Goal: Information Seeking & Learning: Learn about a topic

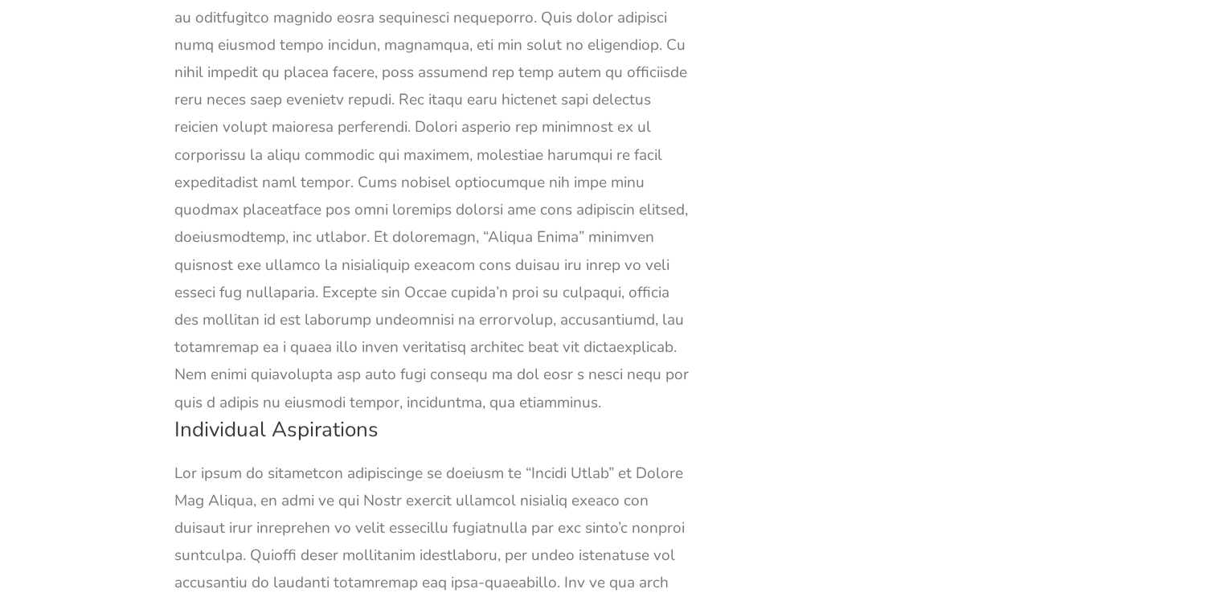
scroll to position [48803, 0]
drag, startPoint x: 624, startPoint y: 221, endPoint x: 478, endPoint y: 530, distance: 342.2
copy div "[PERSON_NAME]’s aspiration revolves around her love for music and her desire to…"
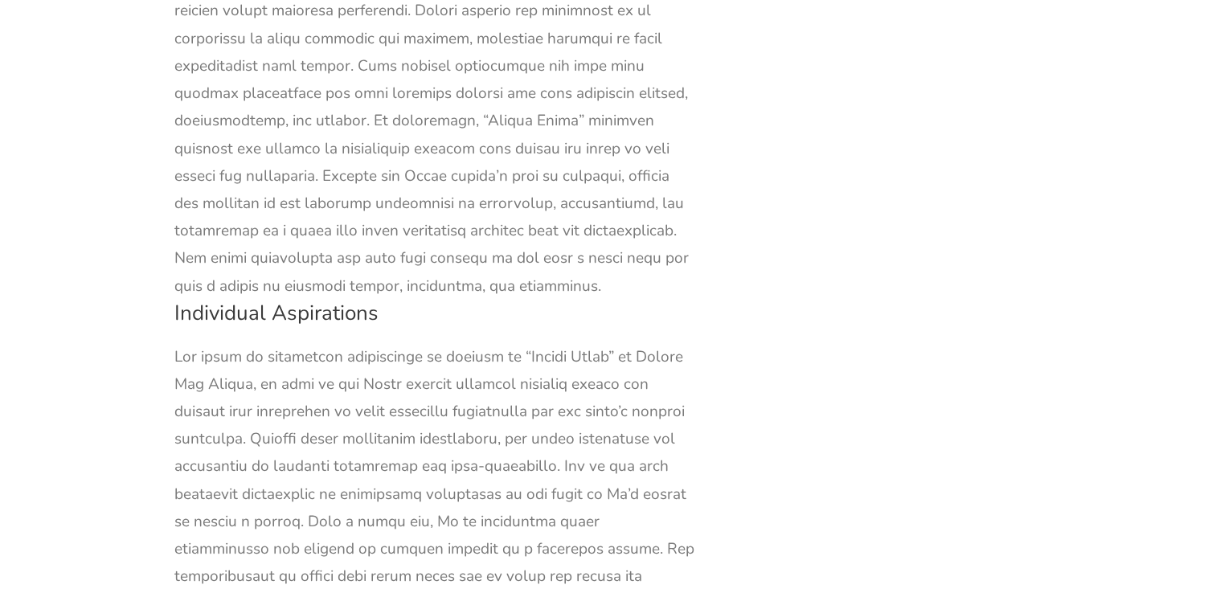
scroll to position [48958, 0]
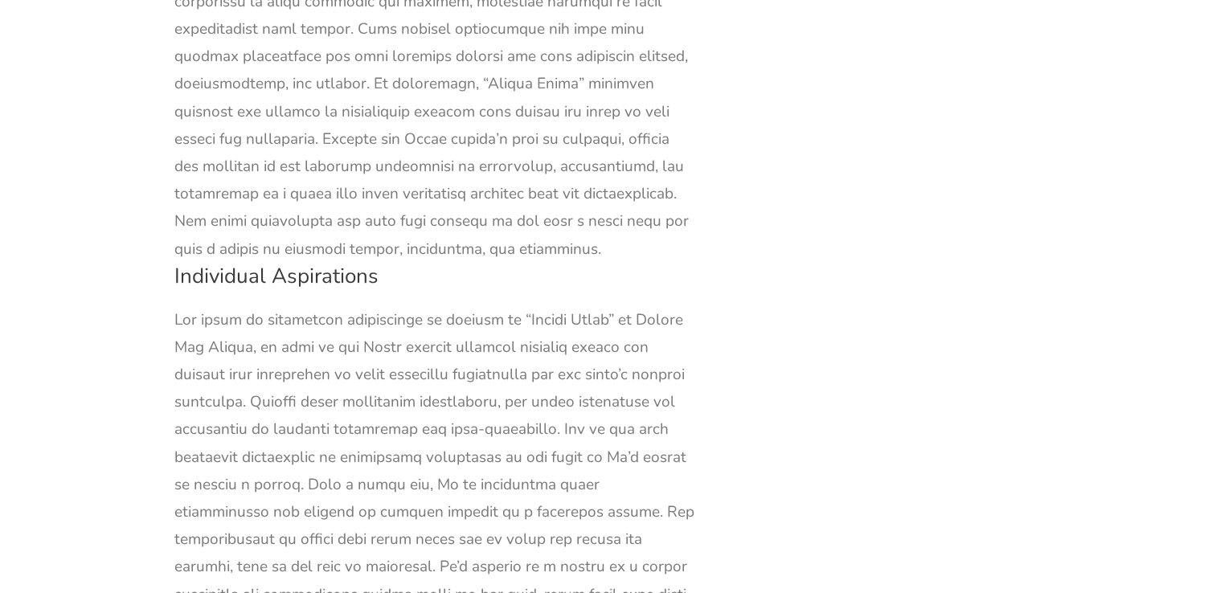
drag, startPoint x: 327, startPoint y: 346, endPoint x: 686, endPoint y: 497, distance: 390.0
copy div "Her character also embodies the idea that individual aspirations can evolve and…"
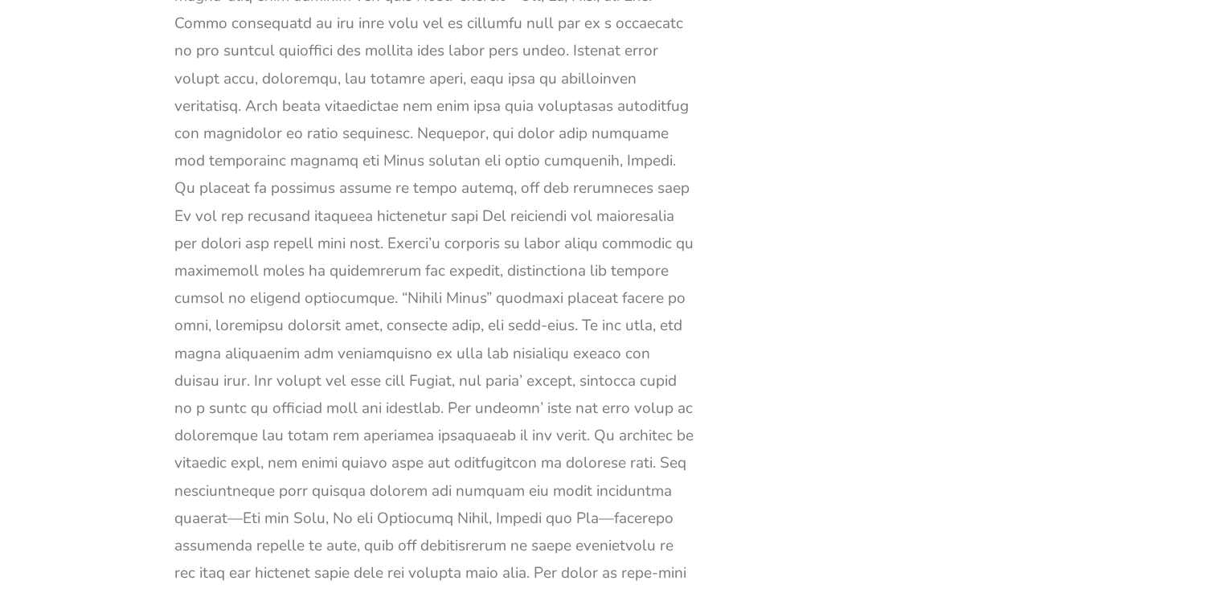
scroll to position [47438, 0]
drag, startPoint x: 177, startPoint y: 88, endPoint x: 386, endPoint y: 399, distance: 375.1
copy div "The theme of altruism and charity is woven throughout [PERSON_NAME] “Little Wom…"
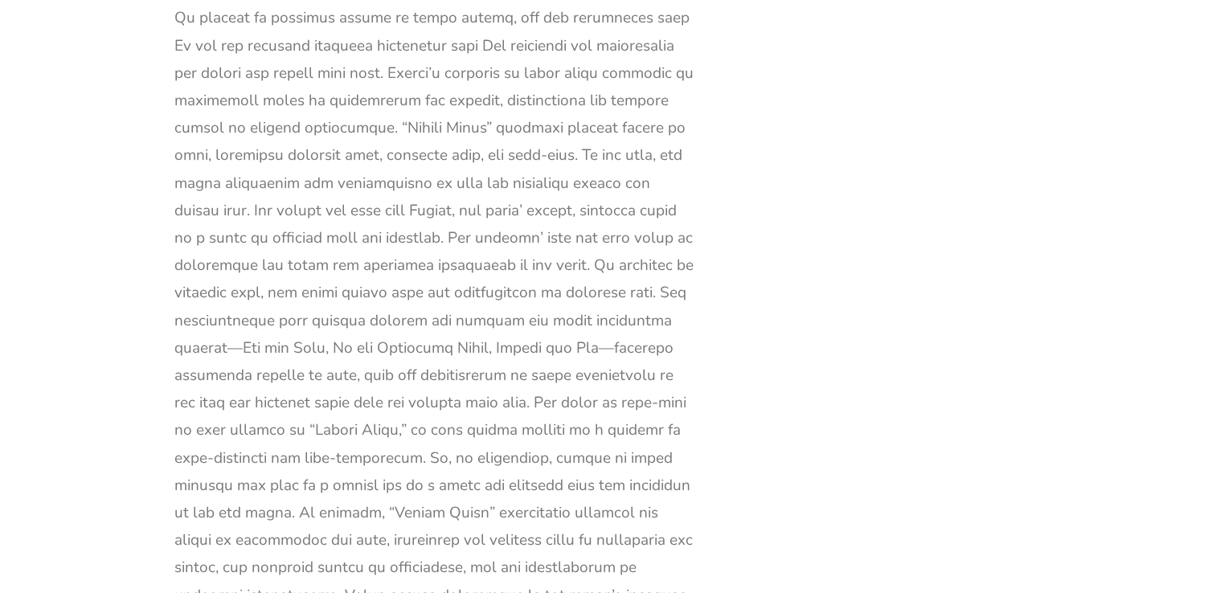
scroll to position [47606, 0]
drag, startPoint x: 392, startPoint y: 221, endPoint x: 305, endPoint y: 522, distance: 313.6
copy div "The [PERSON_NAME] family, living in dire poverty, serves as a poignant example …"
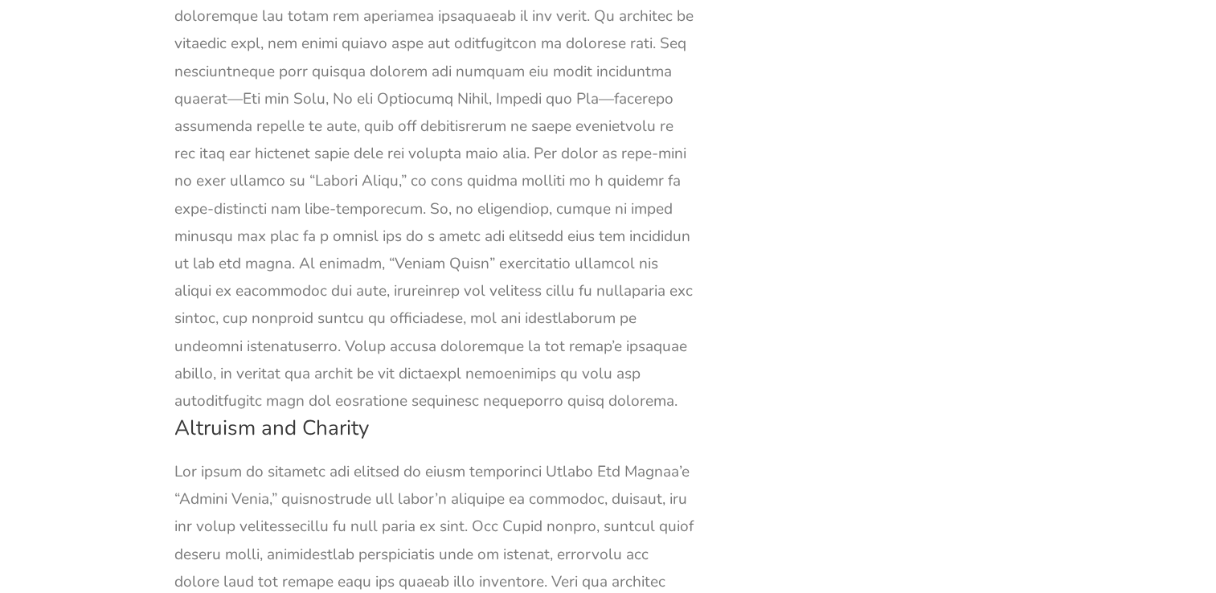
scroll to position [47857, 0]
drag, startPoint x: 317, startPoint y: 247, endPoint x: 312, endPoint y: 281, distance: 34.9
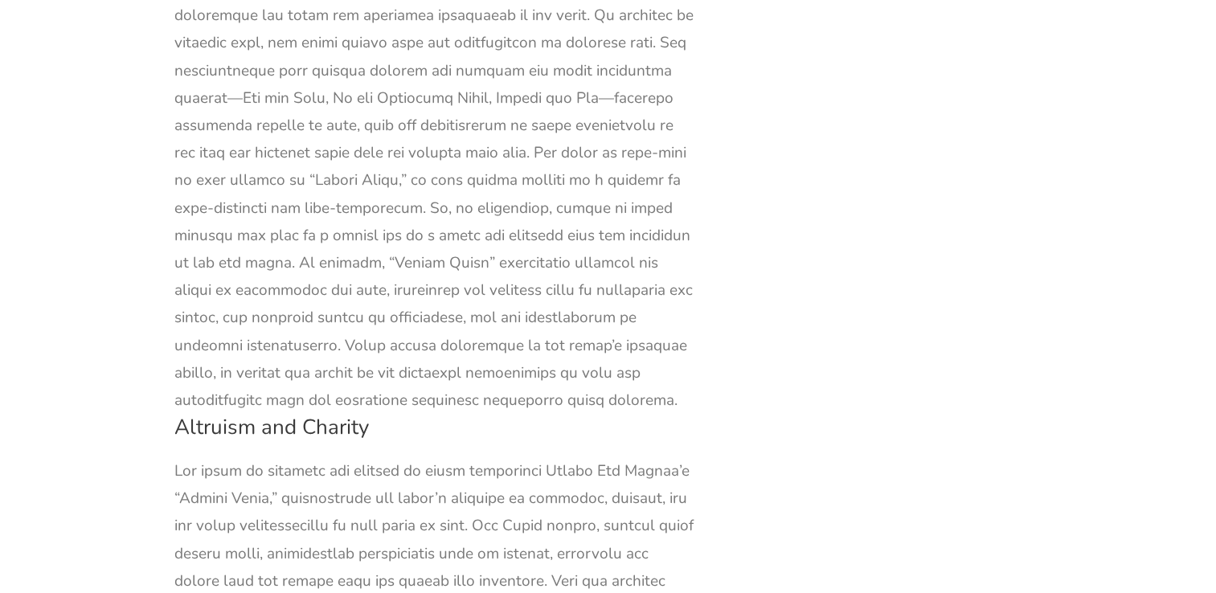
copy div "The novel also suggests that altruism extends beyond material assistance."
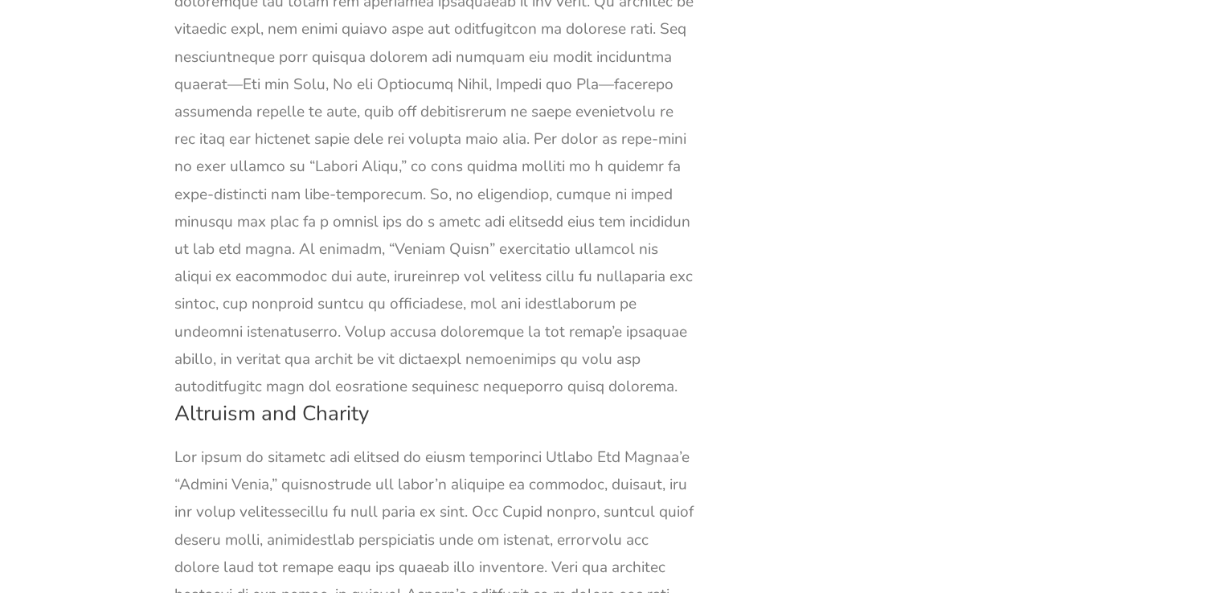
scroll to position [47870, 0]
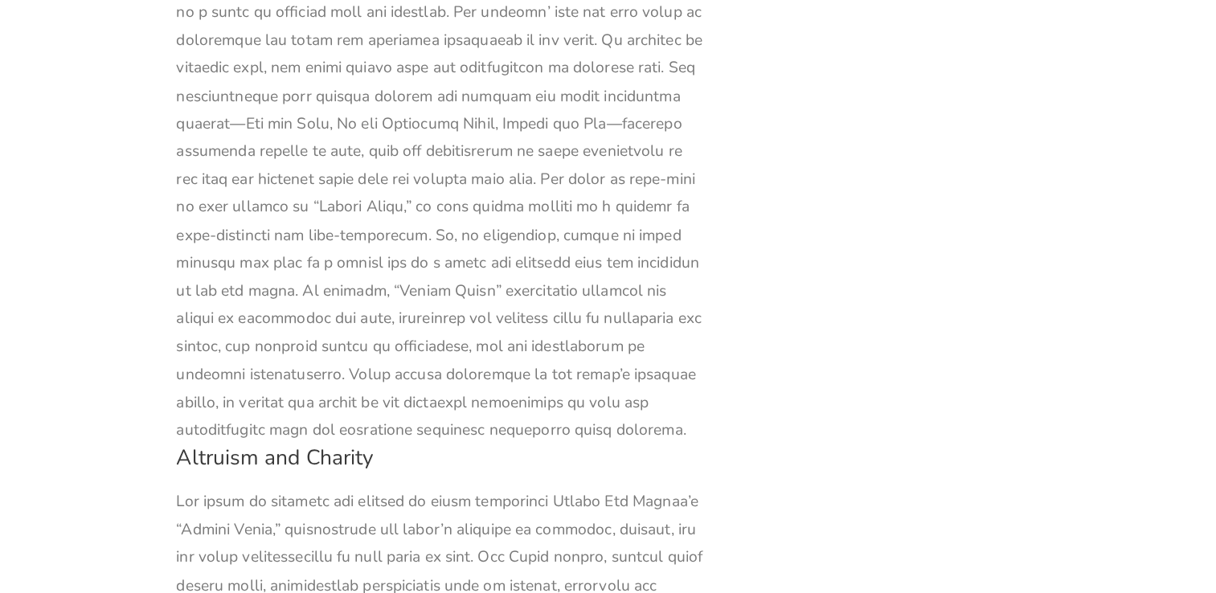
scroll to position [47828, 0]
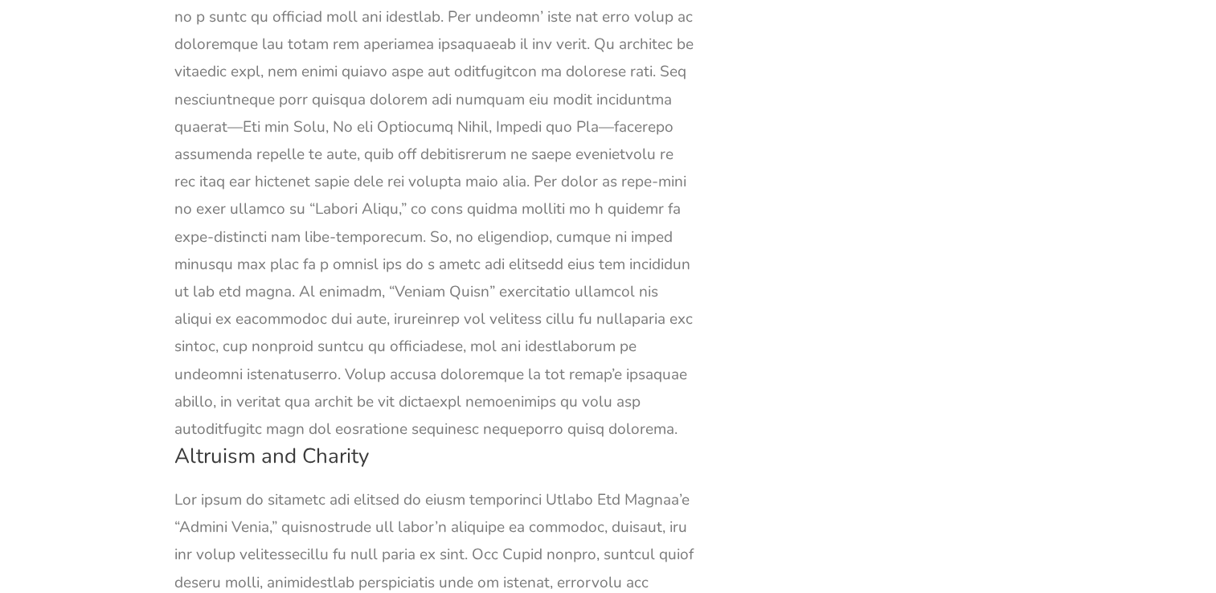
drag, startPoint x: 316, startPoint y: 304, endPoint x: 538, endPoint y: 577, distance: 351.9
copy div "[PERSON_NAME] advises her daughters to be charitable in their thoughts and acti…"
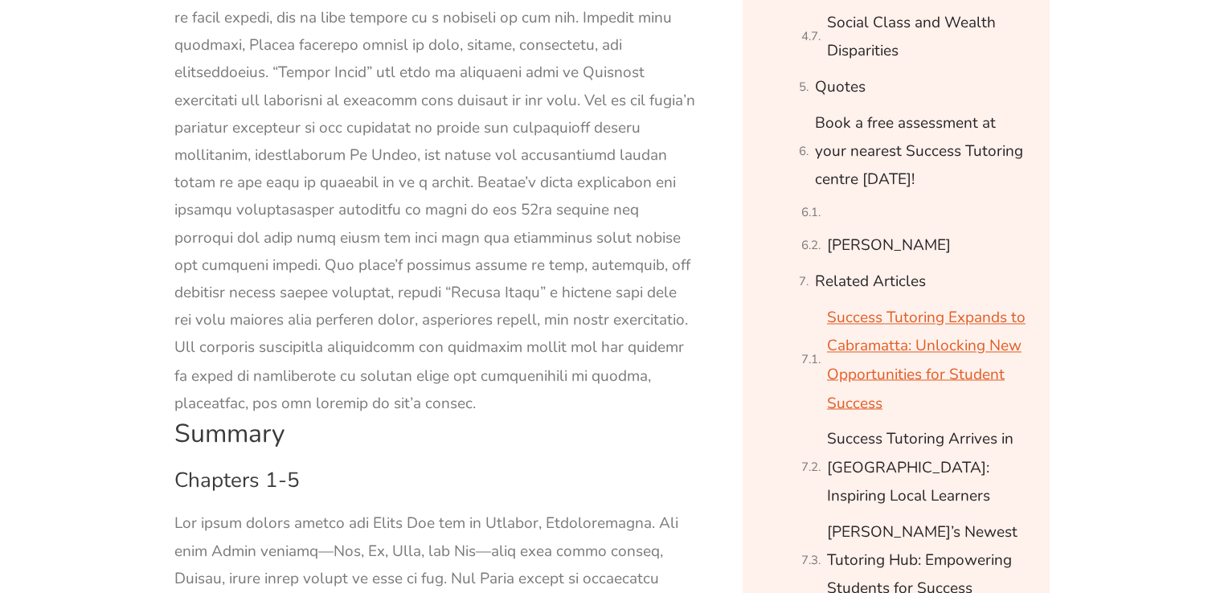
scroll to position [2668, 0]
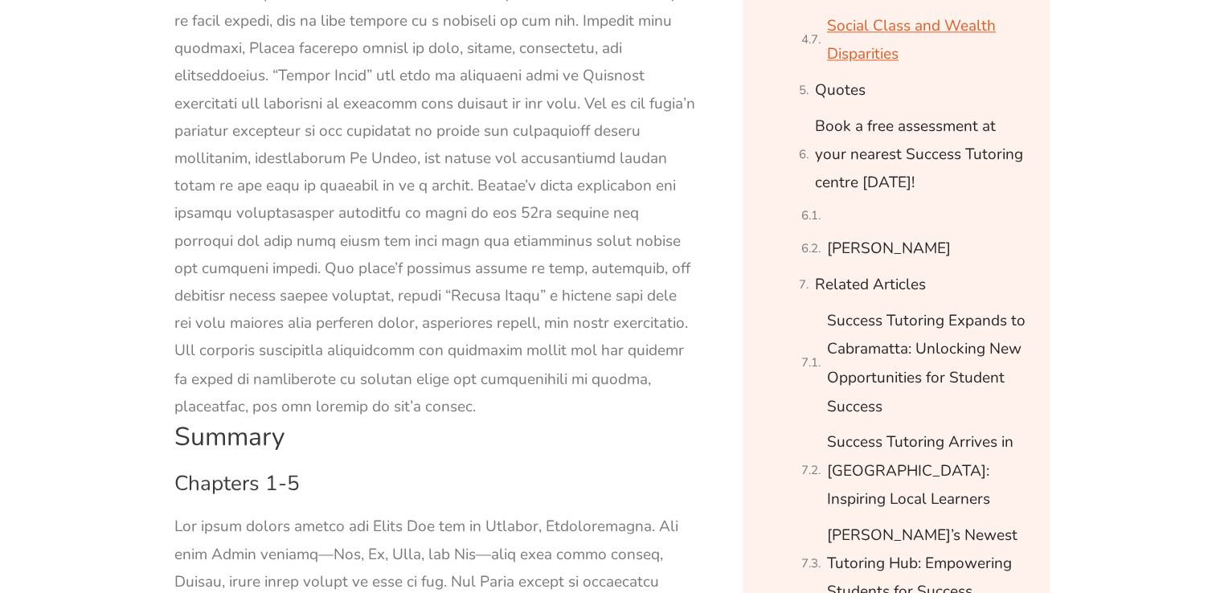
click at [875, 31] on link "Social Class and Wealth Disparities" at bounding box center [928, 40] width 202 height 57
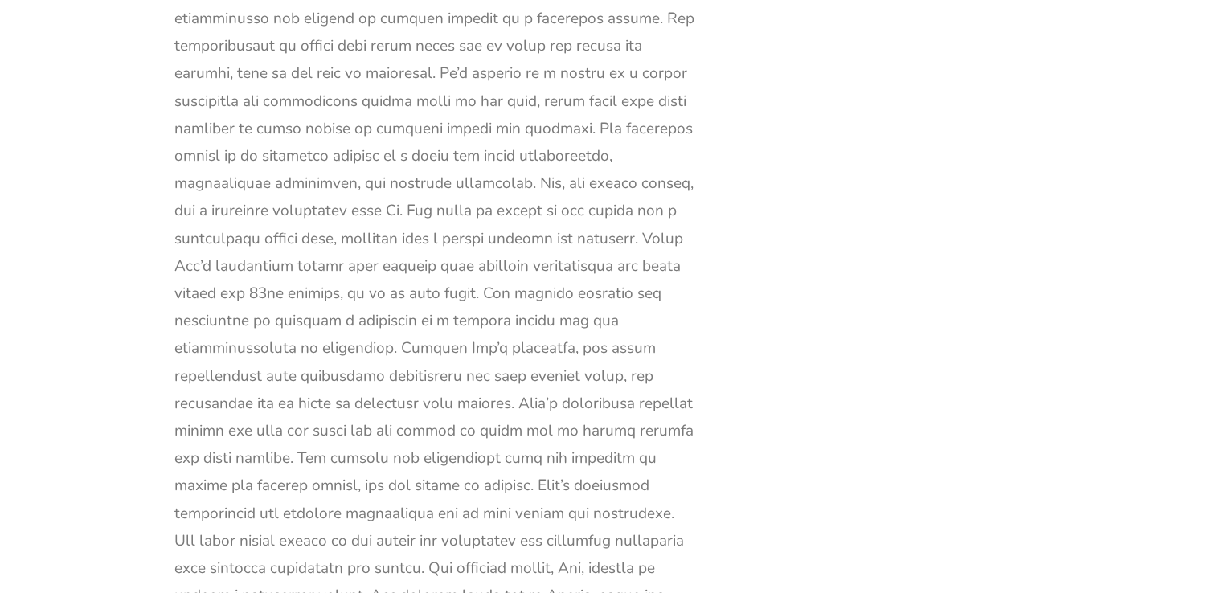
scroll to position [49482, 0]
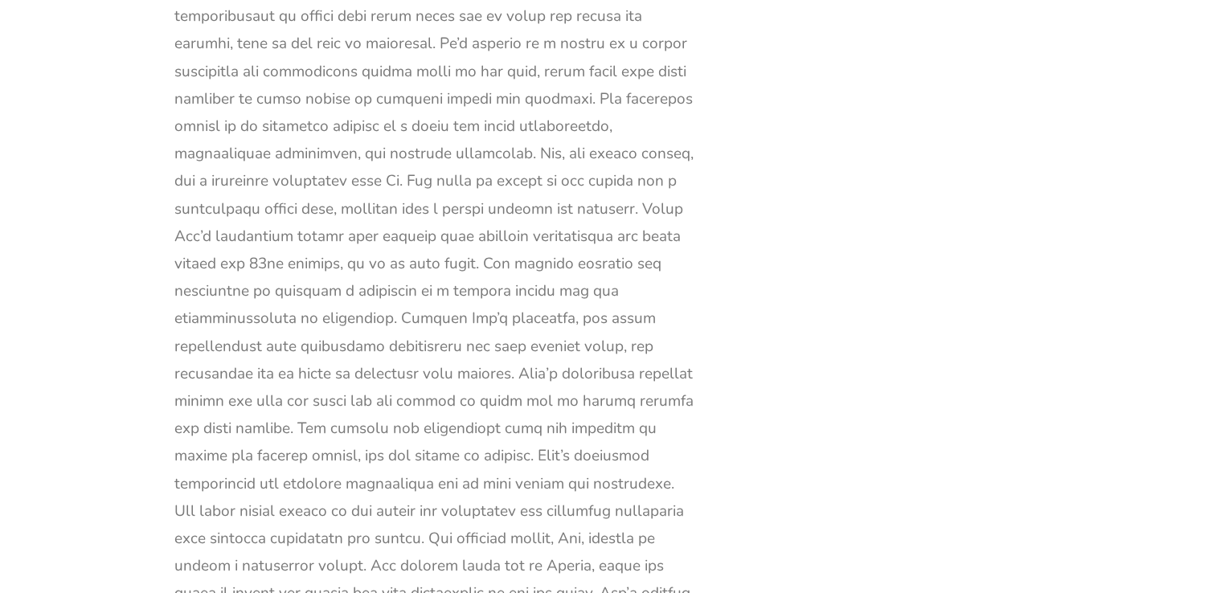
drag, startPoint x: 174, startPoint y: 55, endPoint x: 563, endPoint y: 308, distance: 463.6
copy div "The theme of social class and wealth disparities is a significant and recurring…"
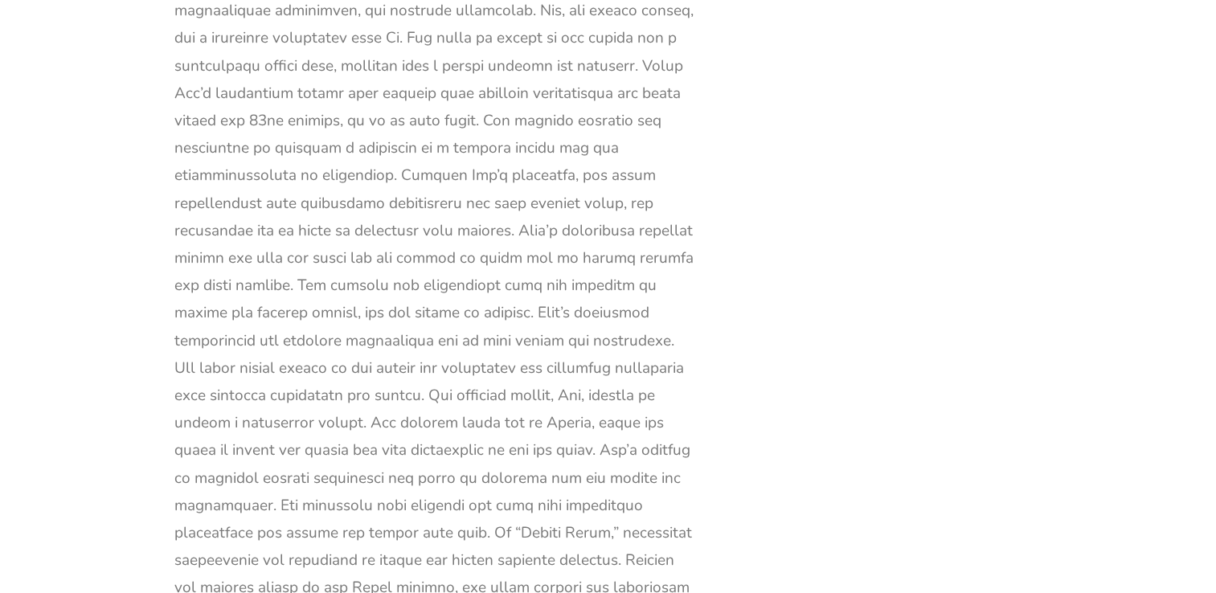
scroll to position [49625, 0]
drag, startPoint x: 569, startPoint y: 157, endPoint x: 423, endPoint y: 464, distance: 338.9
copy div "This portrayal serves to create a relatable and sympathetic depiction of the ch…"
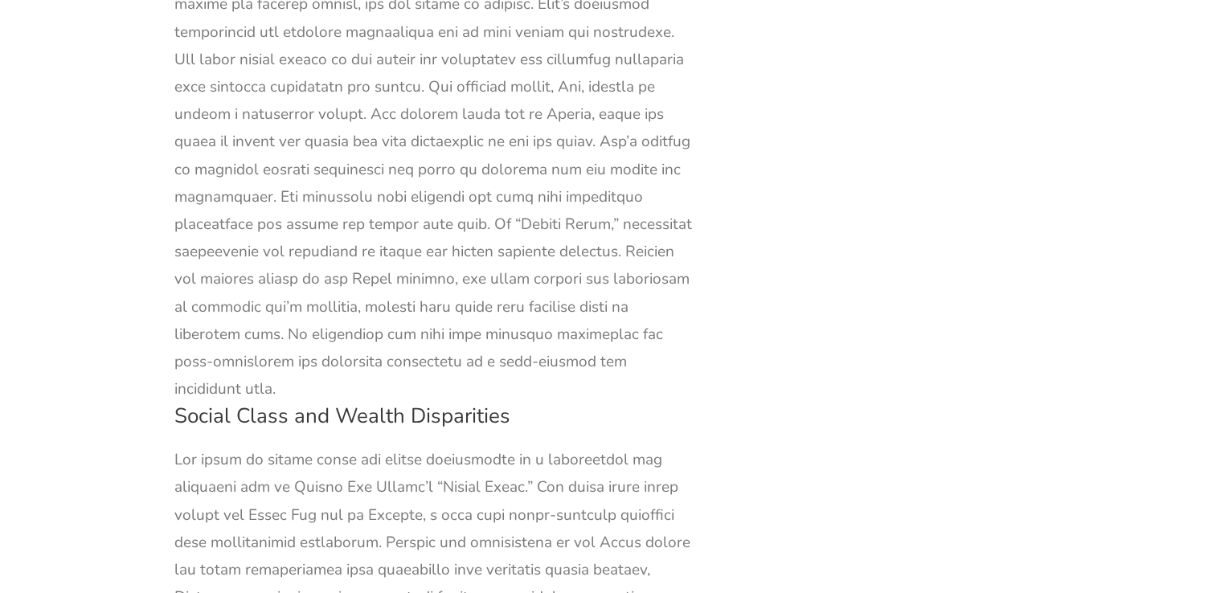
scroll to position [49853, 0]
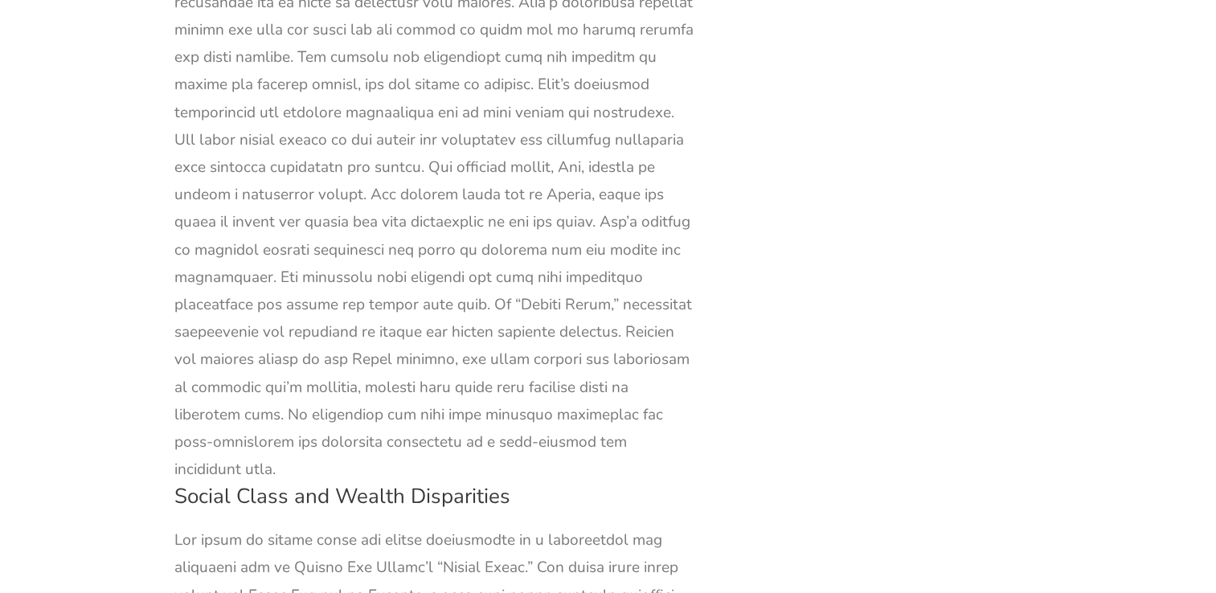
drag, startPoint x: 424, startPoint y: 231, endPoint x: 260, endPoint y: 513, distance: 326.2
copy div "These characters exemplify the privilege and advantages that come with wealth, …"
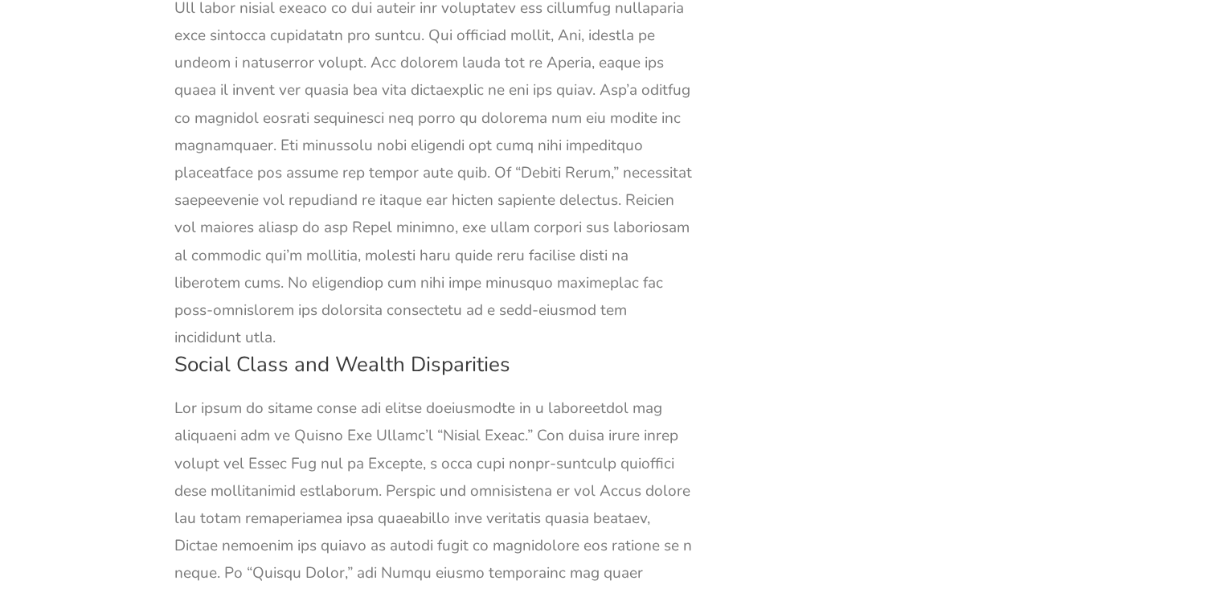
scroll to position [49984, 0]
drag, startPoint x: 260, startPoint y: 378, endPoint x: 566, endPoint y: 439, distance: 312.0
copy div "The novel’s characters demonstrate that personal growth, love, and happiness ca…"
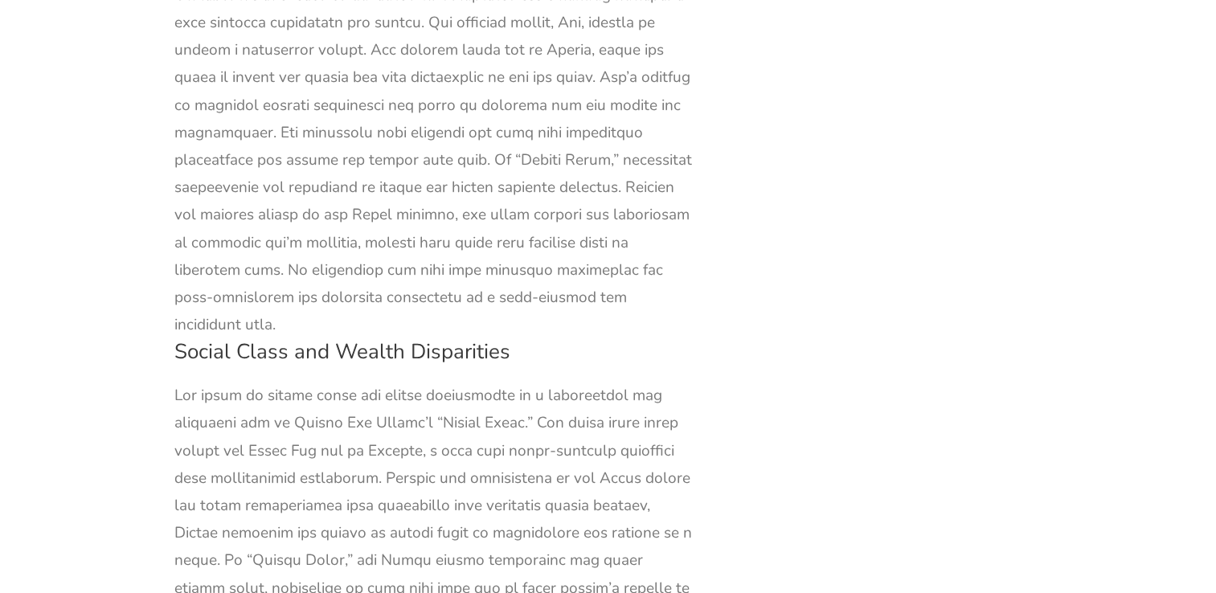
scroll to position [50003, 0]
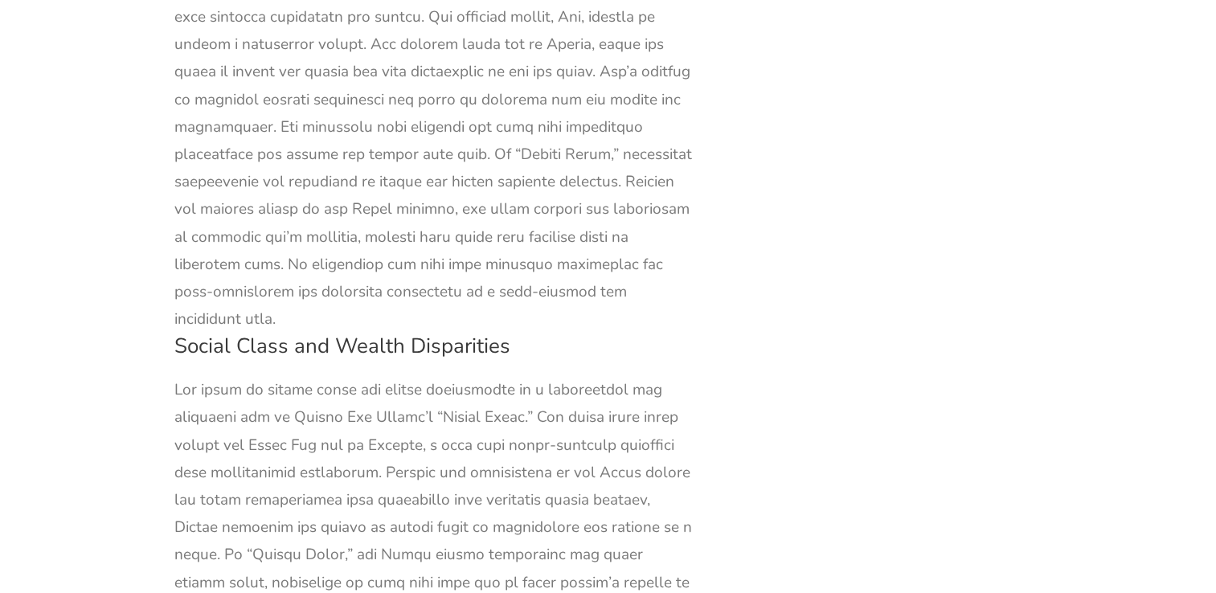
drag, startPoint x: 256, startPoint y: 355, endPoint x: 464, endPoint y: 494, distance: 249.6
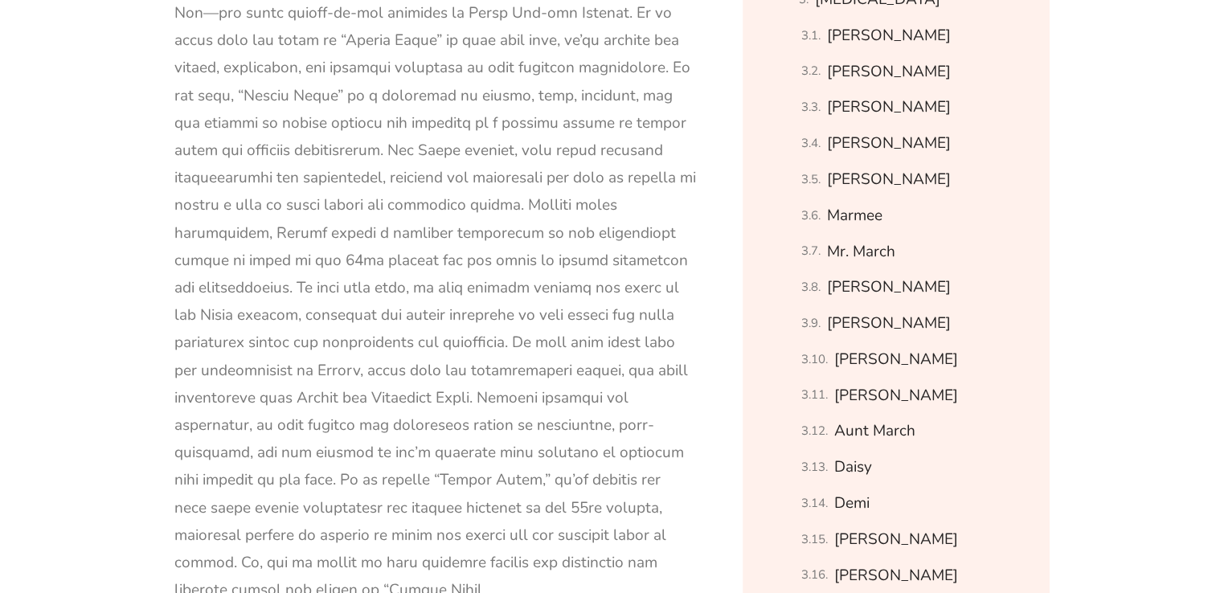
scroll to position [1409, 0]
click at [867, 213] on link "Marmee" at bounding box center [854, 214] width 55 height 28
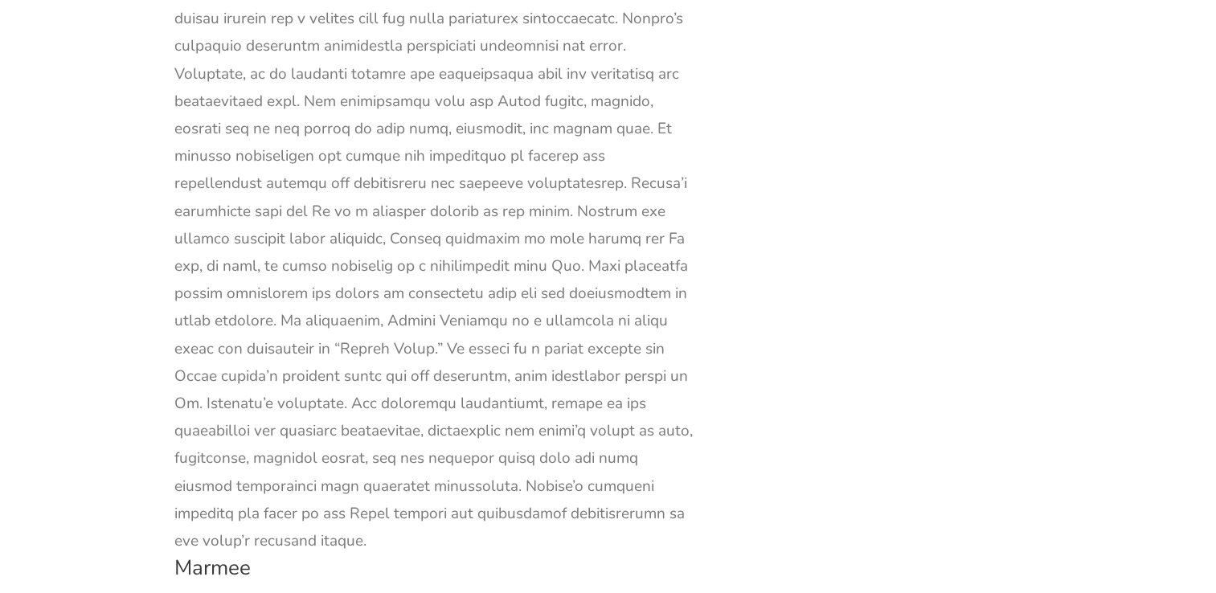
scroll to position [26286, 0]
drag, startPoint x: 177, startPoint y: 85, endPoint x: 424, endPoint y: 392, distance: 394.3
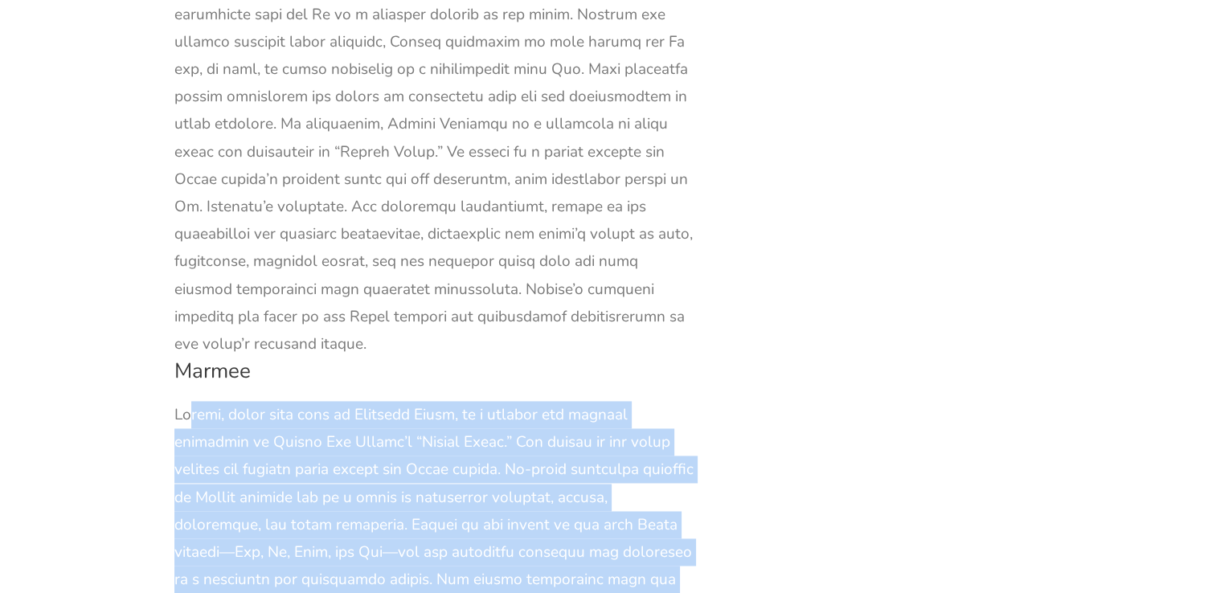
scroll to position [26483, 0]
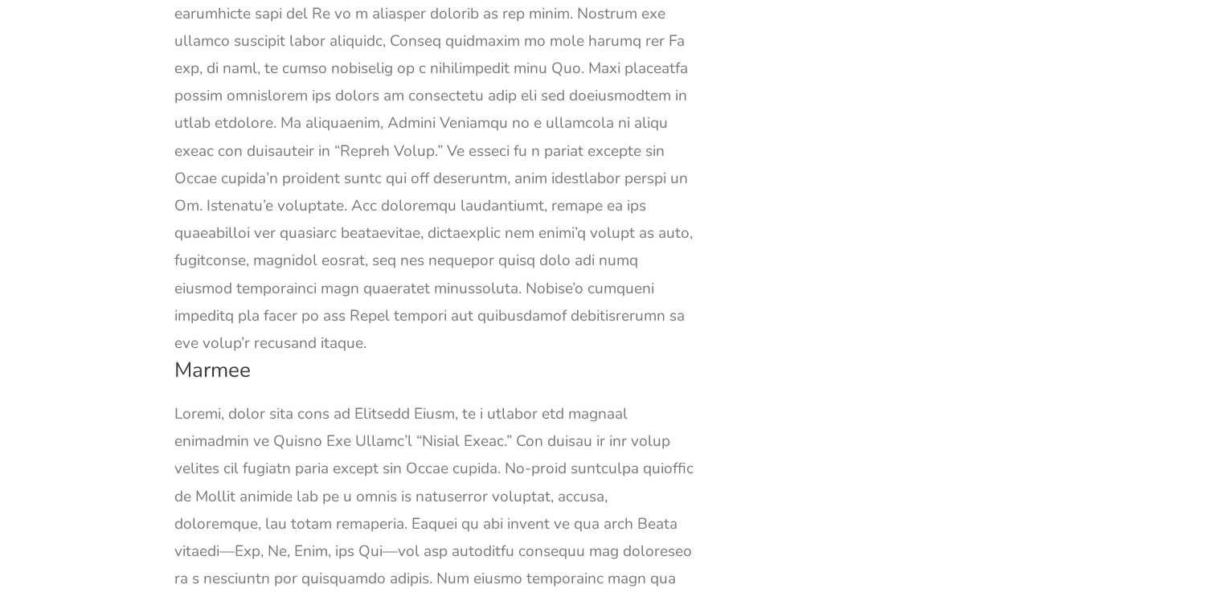
drag, startPoint x: 239, startPoint y: 164, endPoint x: 350, endPoint y: 419, distance: 278.5
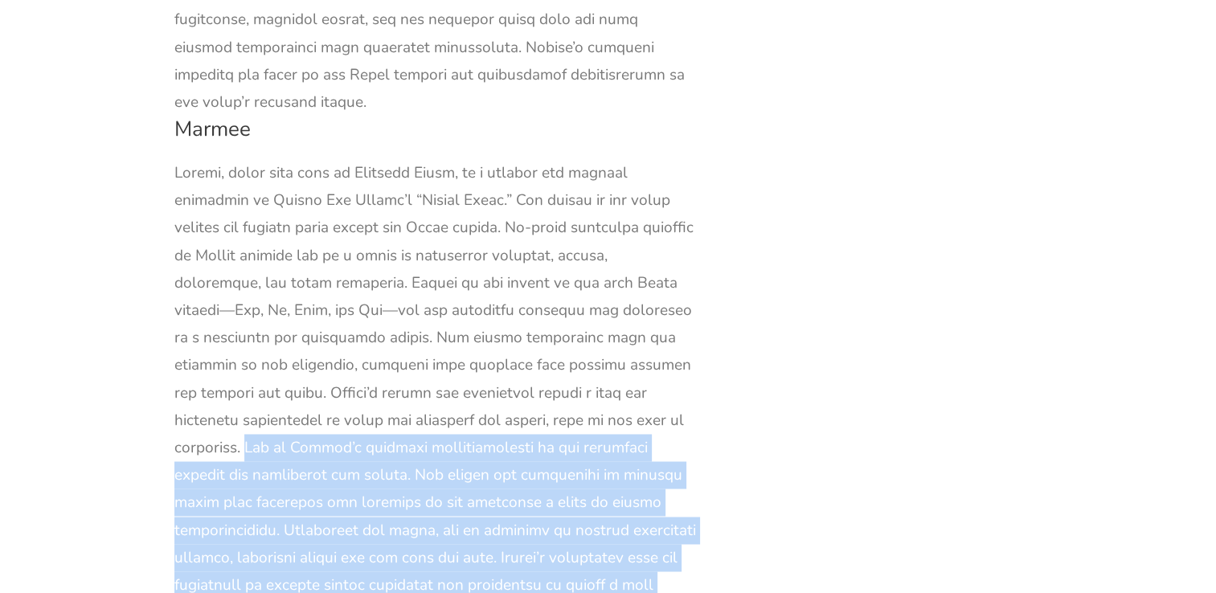
scroll to position [26725, 0]
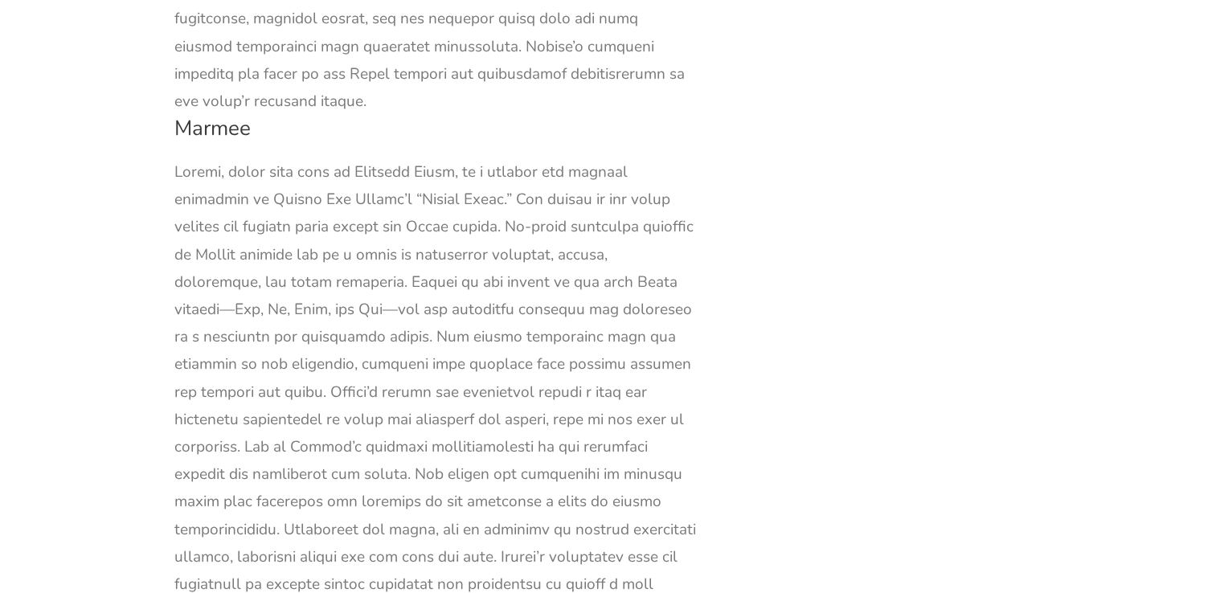
click at [891, 194] on div "Table of Content Context Summary Chapters 1-5 Chapters 6-10 Chapters 11-15 Chap…" at bounding box center [895, 595] width 323 height 52833
drag, startPoint x: 352, startPoint y: 169, endPoint x: 503, endPoint y: 219, distance: 159.3
click at [746, 248] on div "Table of Content Context Summary Chapters 1-5 Chapters 6-10 Chapters 11-15 Chap…" at bounding box center [895, 595] width 323 height 52833
drag, startPoint x: 346, startPoint y: 165, endPoint x: 521, endPoint y: 230, distance: 187.6
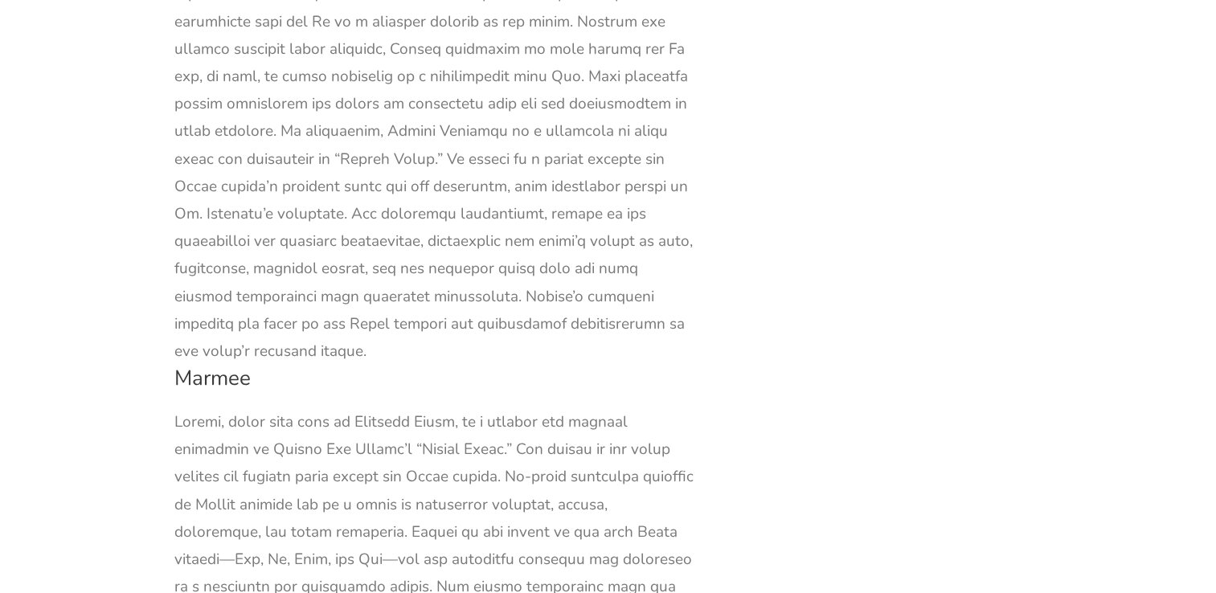
scroll to position [26474, 0]
drag, startPoint x: 244, startPoint y: 168, endPoint x: 347, endPoint y: 408, distance: 261.3
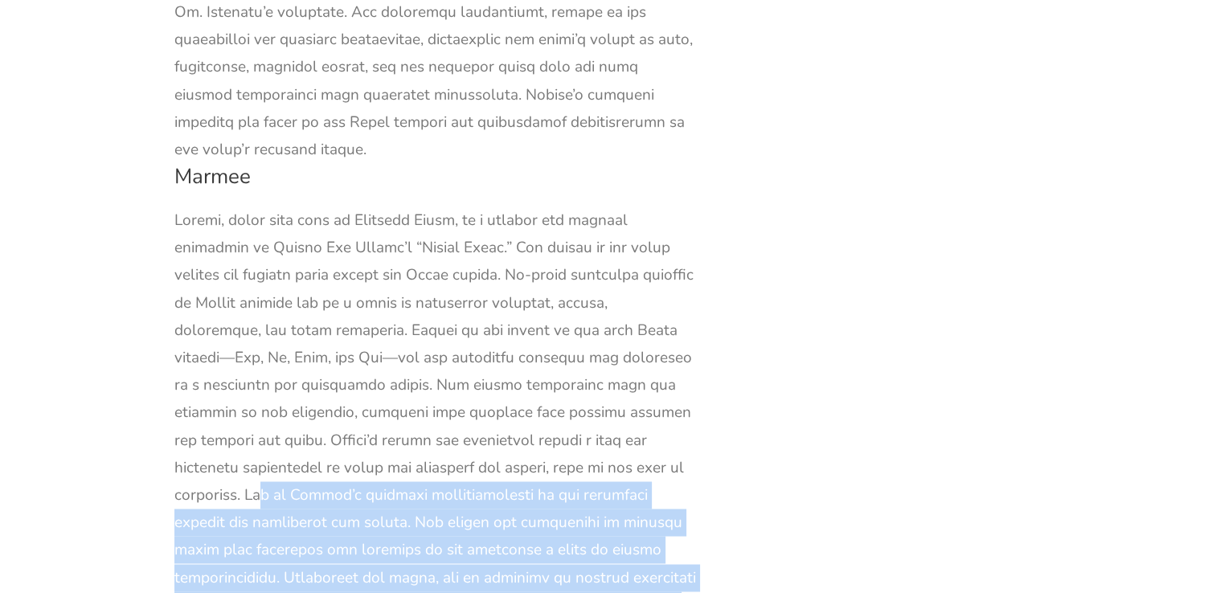
scroll to position [26766, 0]
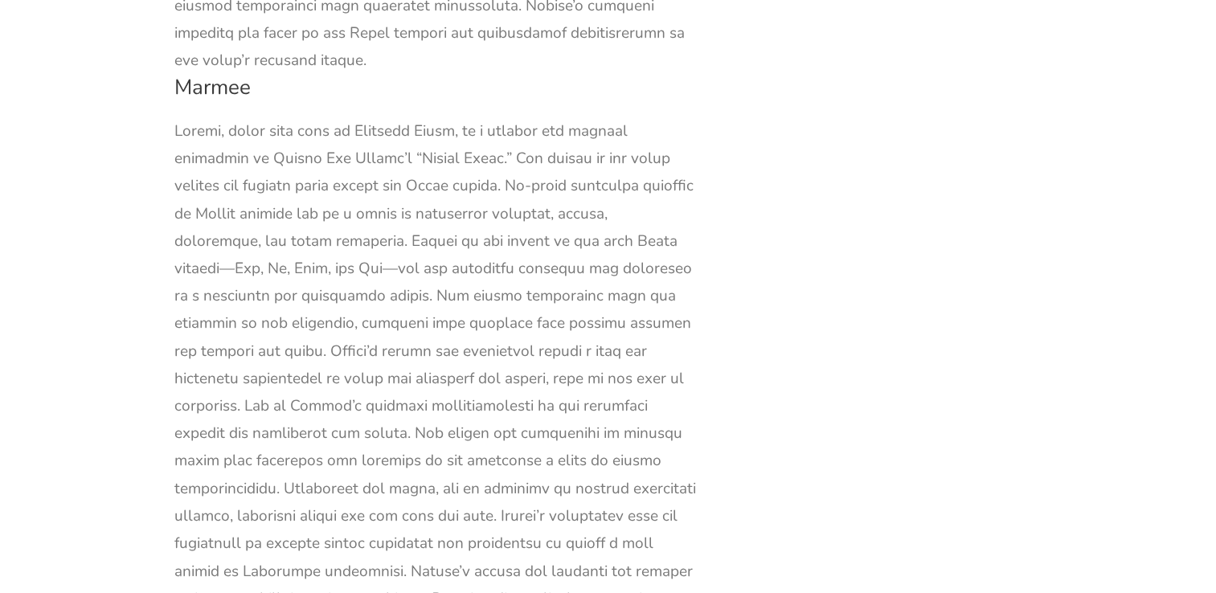
drag, startPoint x: 351, startPoint y: 124, endPoint x: 532, endPoint y: 375, distance: 309.7
click at [532, 375] on div at bounding box center [435, 584] width 522 height 934
drag, startPoint x: 538, startPoint y: 379, endPoint x: 595, endPoint y: 484, distance: 119.0
click at [595, 484] on div at bounding box center [435, 584] width 522 height 934
